Goal: Navigation & Orientation: Understand site structure

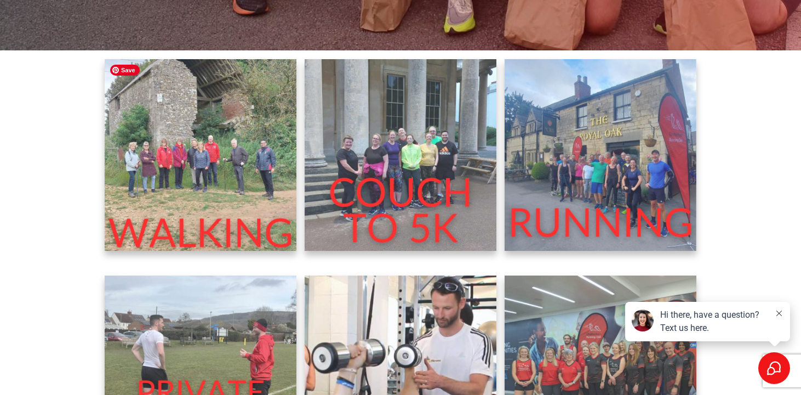
scroll to position [339, 0]
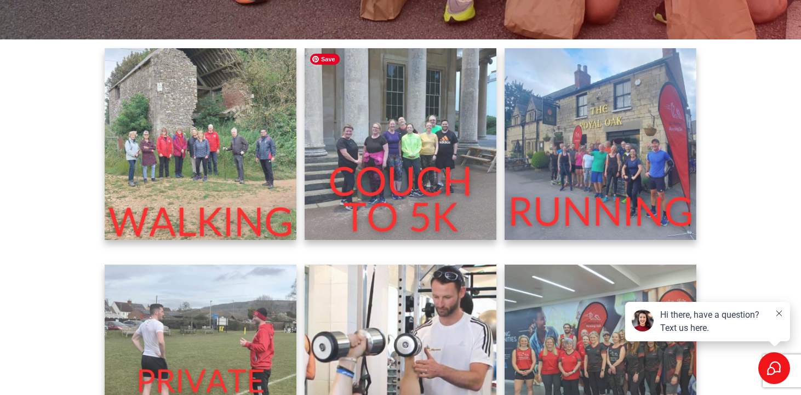
click at [374, 160] on img at bounding box center [401, 144] width 192 height 192
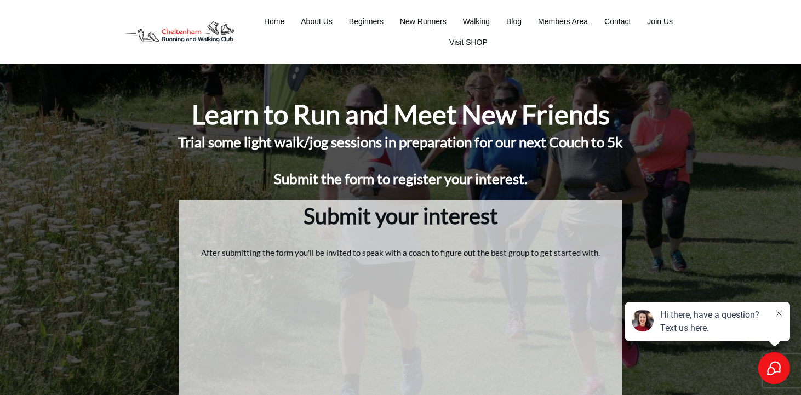
click at [414, 16] on span "New Runners" at bounding box center [423, 21] width 47 height 15
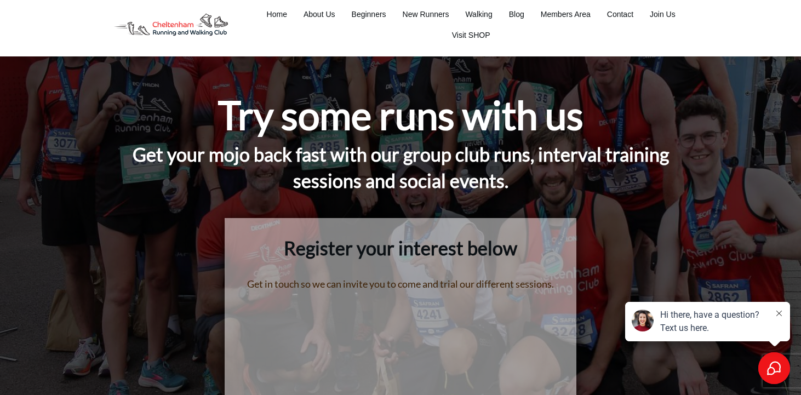
scroll to position [5, 0]
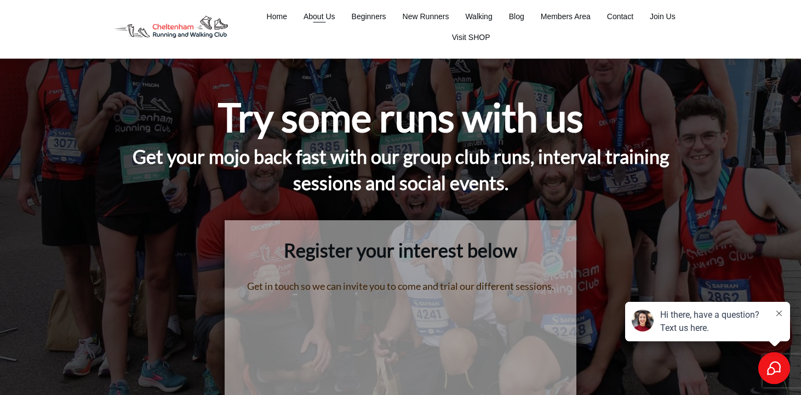
click at [323, 15] on span "About Us" at bounding box center [320, 16] width 32 height 15
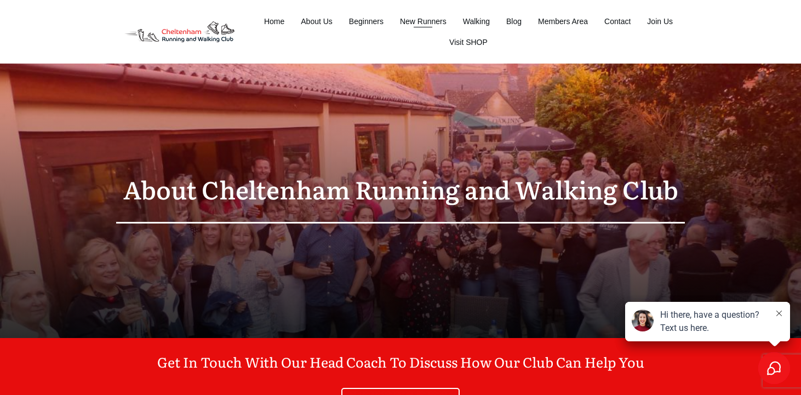
click at [407, 16] on span "New Runners" at bounding box center [423, 21] width 47 height 15
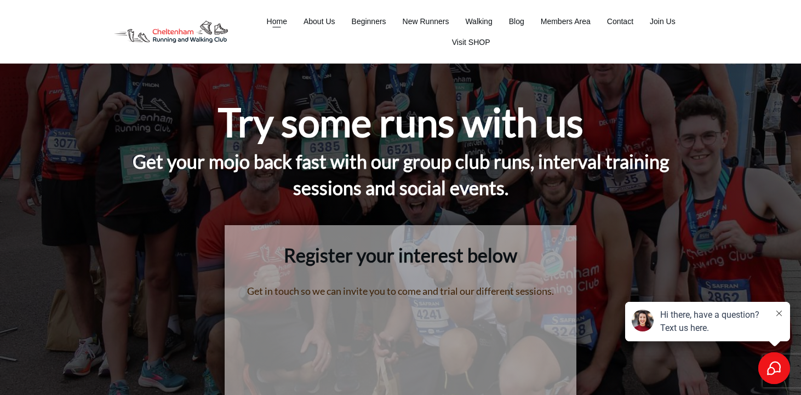
click at [278, 16] on span "Home" at bounding box center [277, 21] width 20 height 15
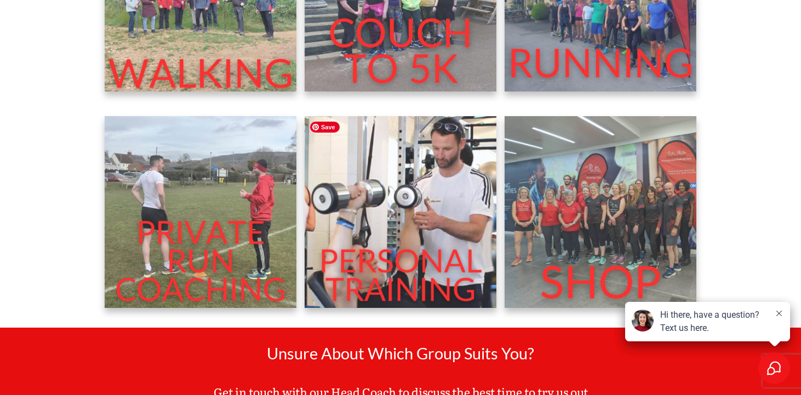
scroll to position [500, 0]
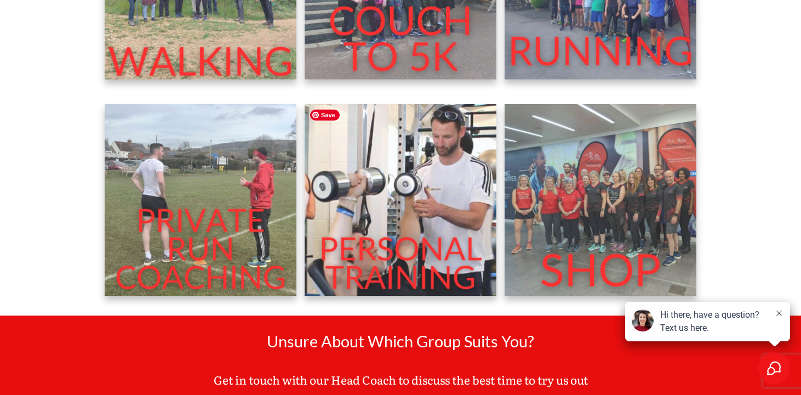
click at [388, 203] on img at bounding box center [401, 200] width 192 height 192
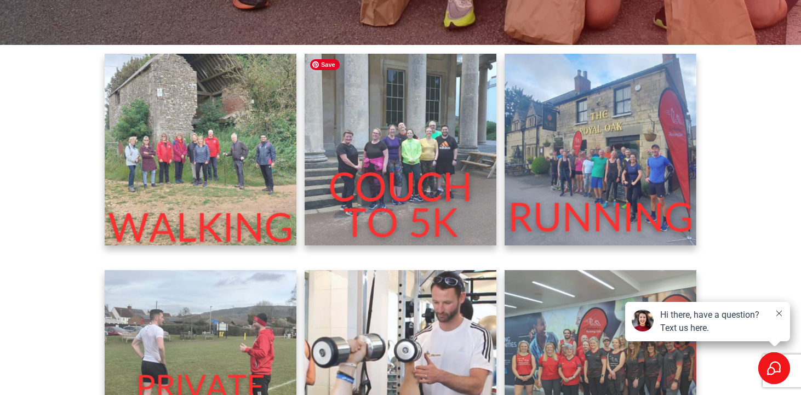
scroll to position [330, 0]
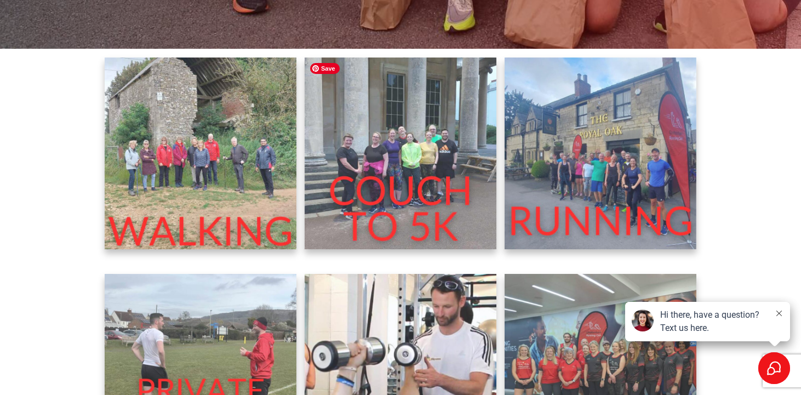
click at [448, 161] on img at bounding box center [401, 154] width 192 height 192
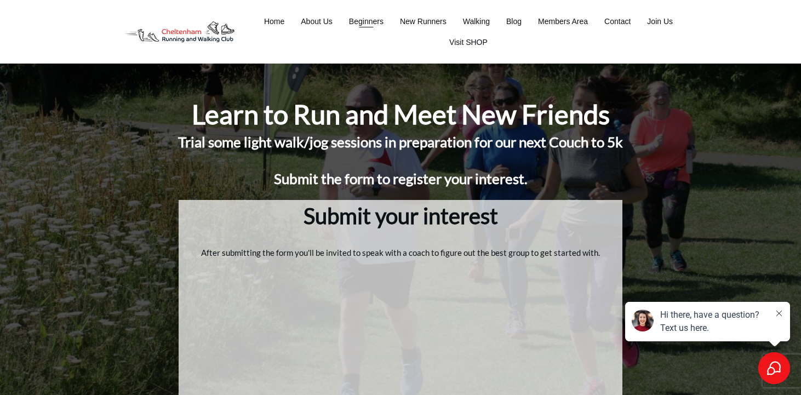
click at [366, 24] on span "Beginners" at bounding box center [366, 21] width 35 height 15
click at [580, 20] on span "Members Area" at bounding box center [563, 21] width 50 height 15
